Goal: Task Accomplishment & Management: Manage account settings

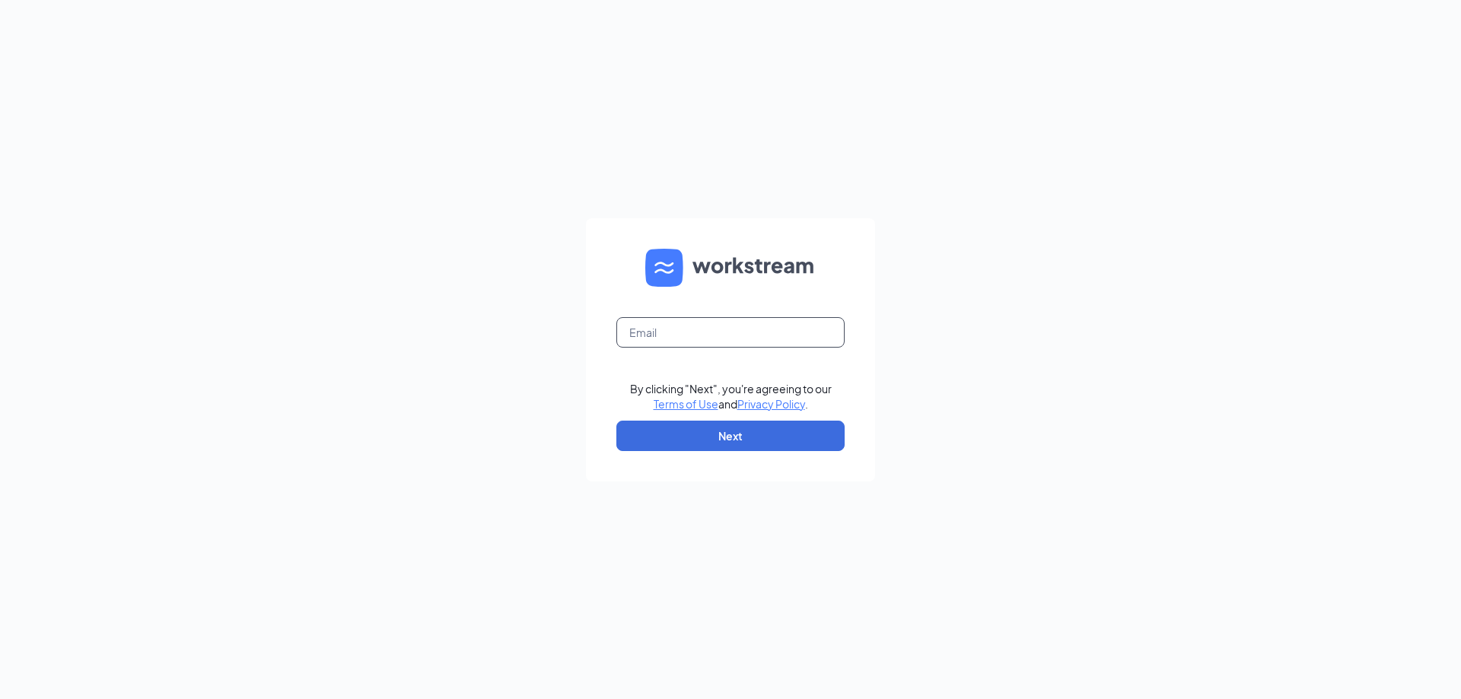
click at [743, 328] on input "text" at bounding box center [730, 332] width 228 height 30
type input "[EMAIL_ADDRESS][DOMAIN_NAME]"
click at [683, 437] on button "Next" at bounding box center [730, 436] width 228 height 30
click at [720, 336] on input "text" at bounding box center [730, 332] width 228 height 30
type input "[EMAIL_ADDRESS][DOMAIN_NAME]"
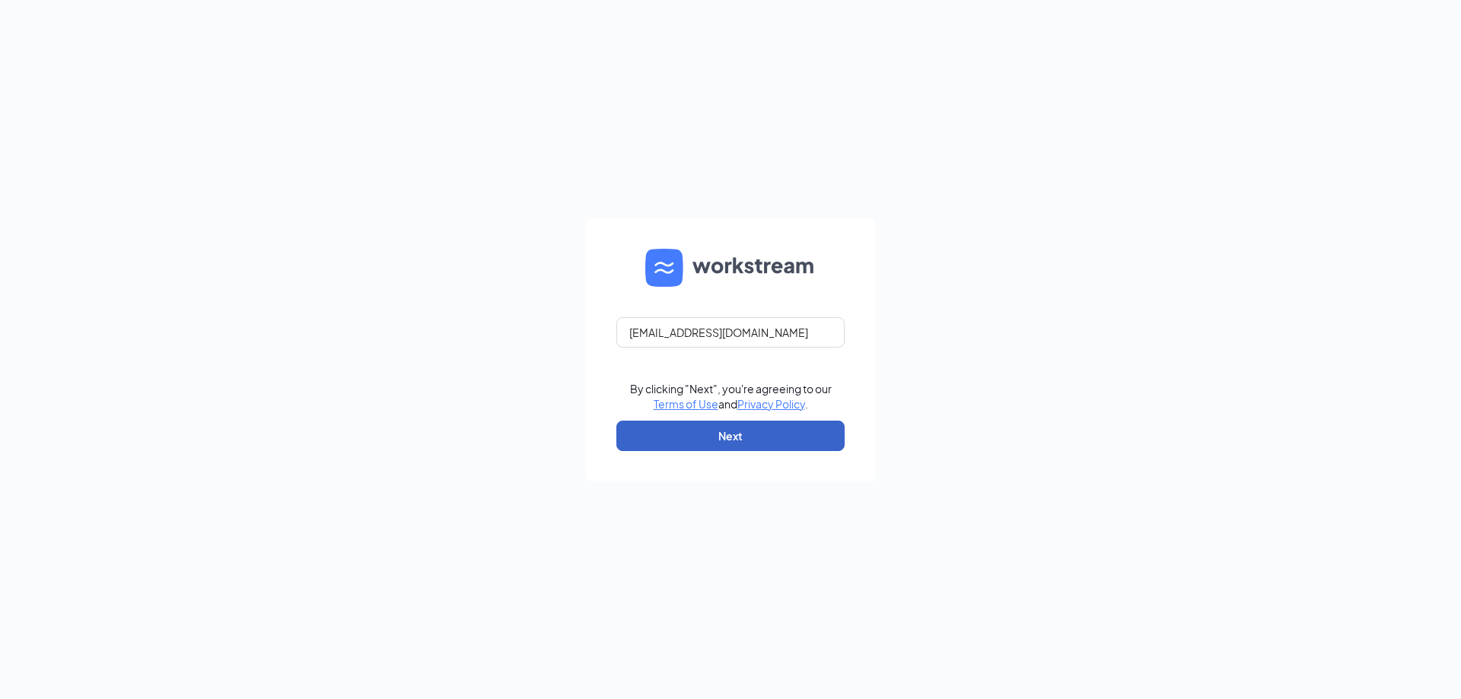
click at [762, 444] on button "Next" at bounding box center [730, 436] width 228 height 30
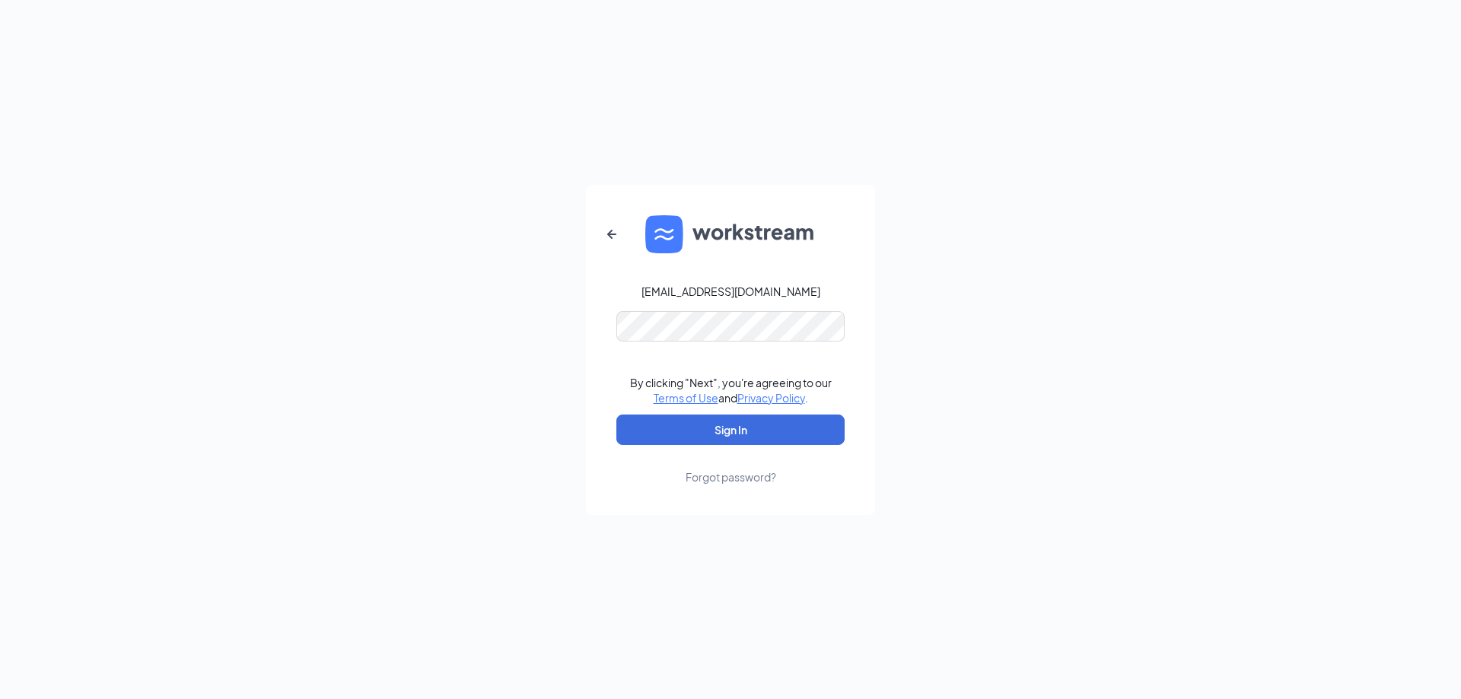
click at [752, 476] on div "Forgot password?" at bounding box center [730, 476] width 91 height 15
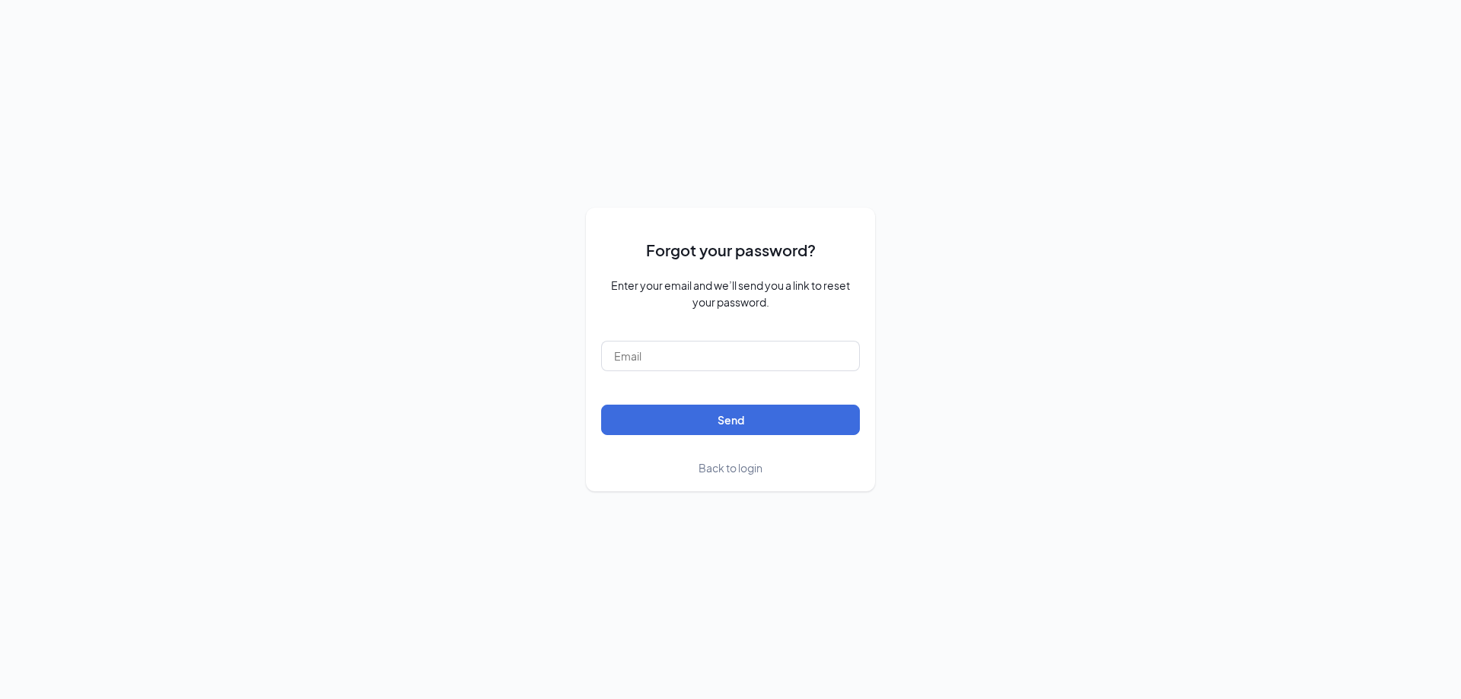
click at [745, 469] on span "Back to login" at bounding box center [730, 468] width 64 height 14
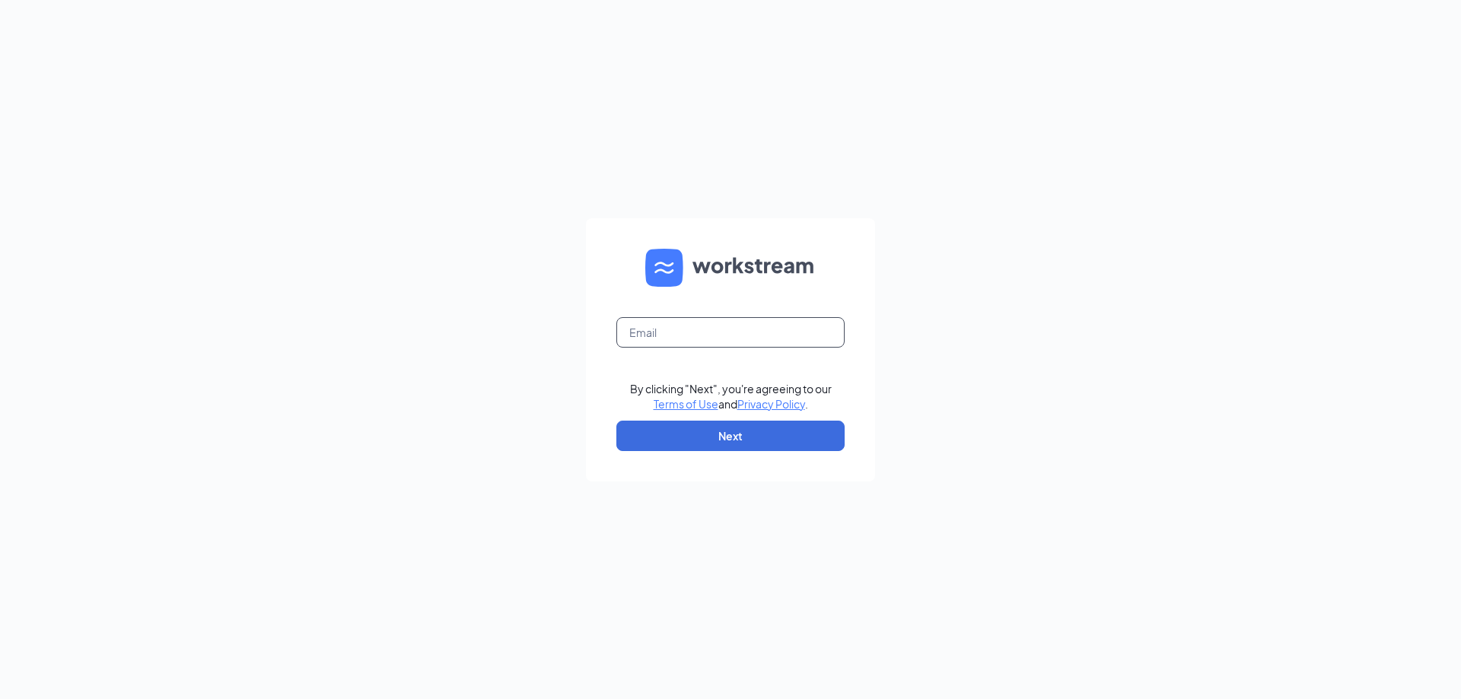
click at [717, 323] on input "text" at bounding box center [730, 332] width 228 height 30
drag, startPoint x: 437, startPoint y: 601, endPoint x: 506, endPoint y: 570, distance: 75.9
click at [443, 601] on div "Email field is required By clicking "Next", you're agreeing to our Terms of Use…" at bounding box center [730, 349] width 1461 height 699
